Goal: Find specific page/section: Find specific page/section

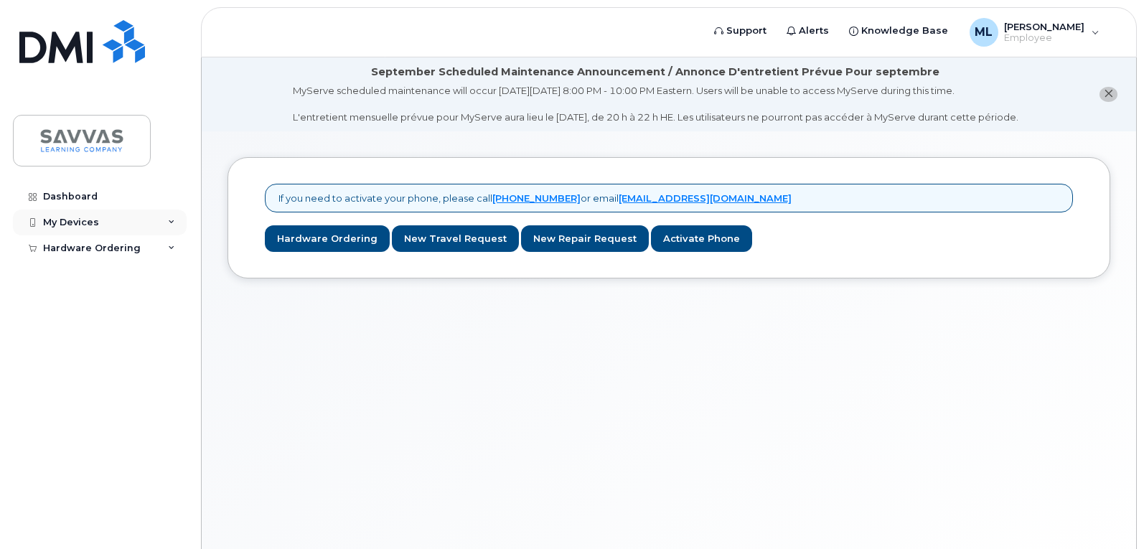
click at [177, 218] on div "My Devices" at bounding box center [100, 223] width 174 height 26
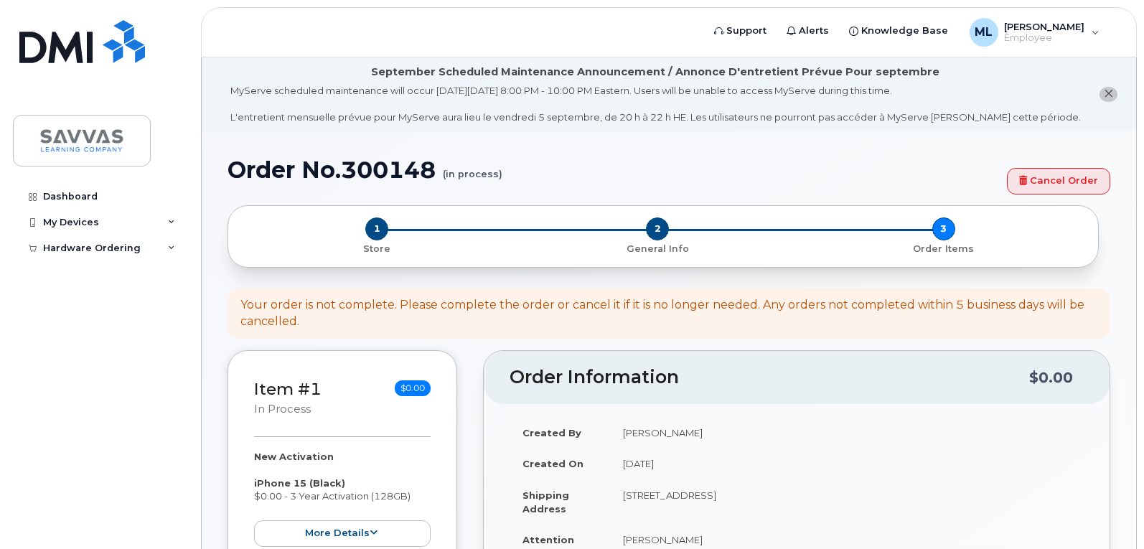
select select "6M21 - Intervention & Suppl"
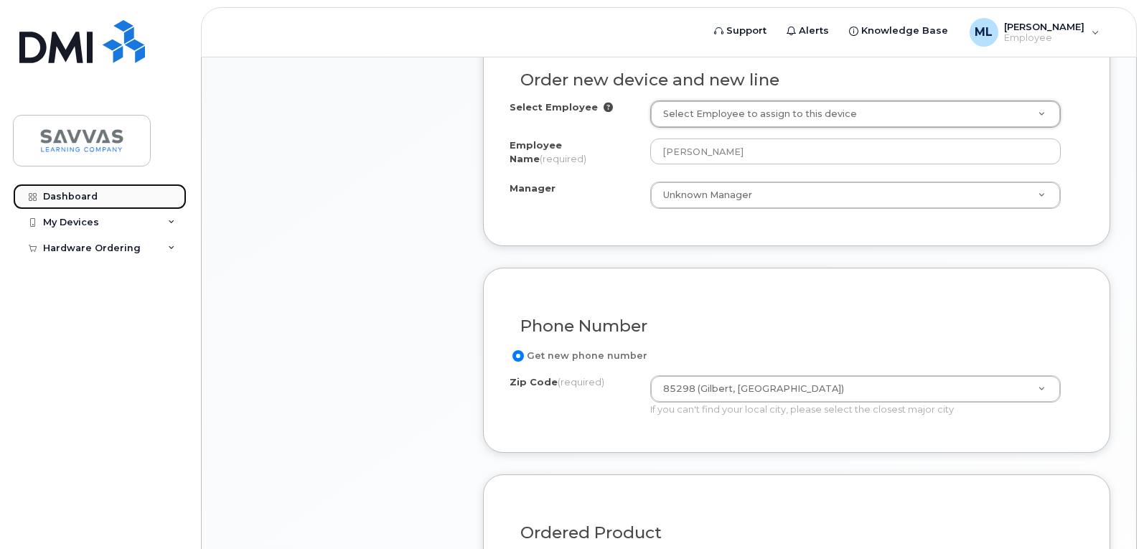
click at [62, 188] on link "Dashboard" at bounding box center [100, 197] width 174 height 26
